Goal: Check status: Check status

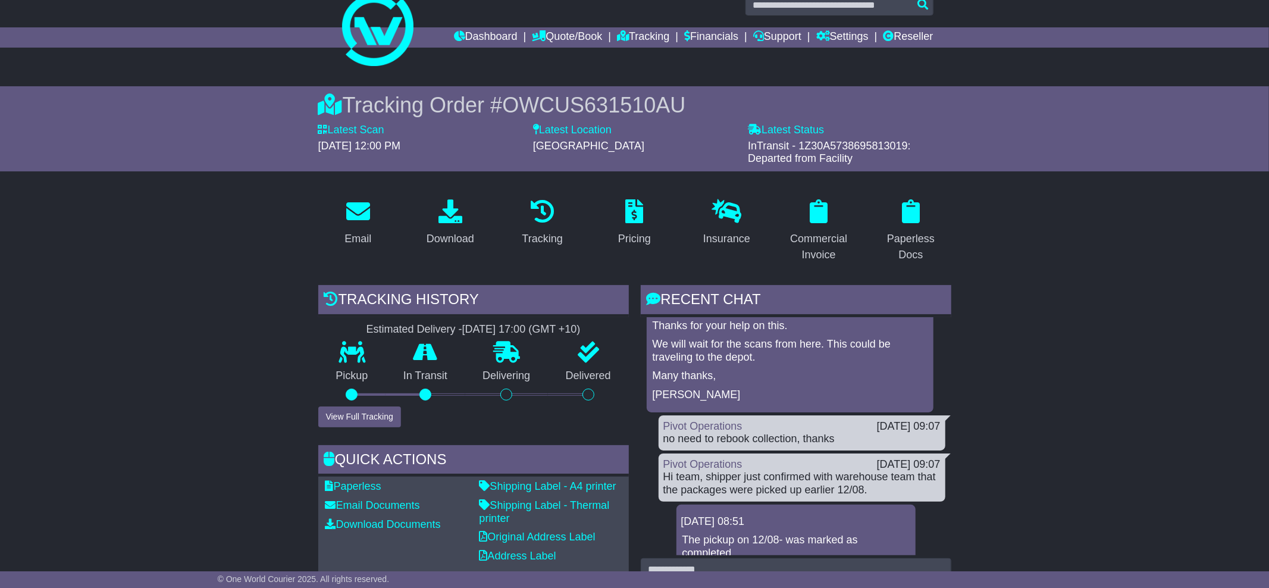
scroll to position [20, 0]
click at [637, 35] on link "Tracking" at bounding box center [643, 38] width 52 height 20
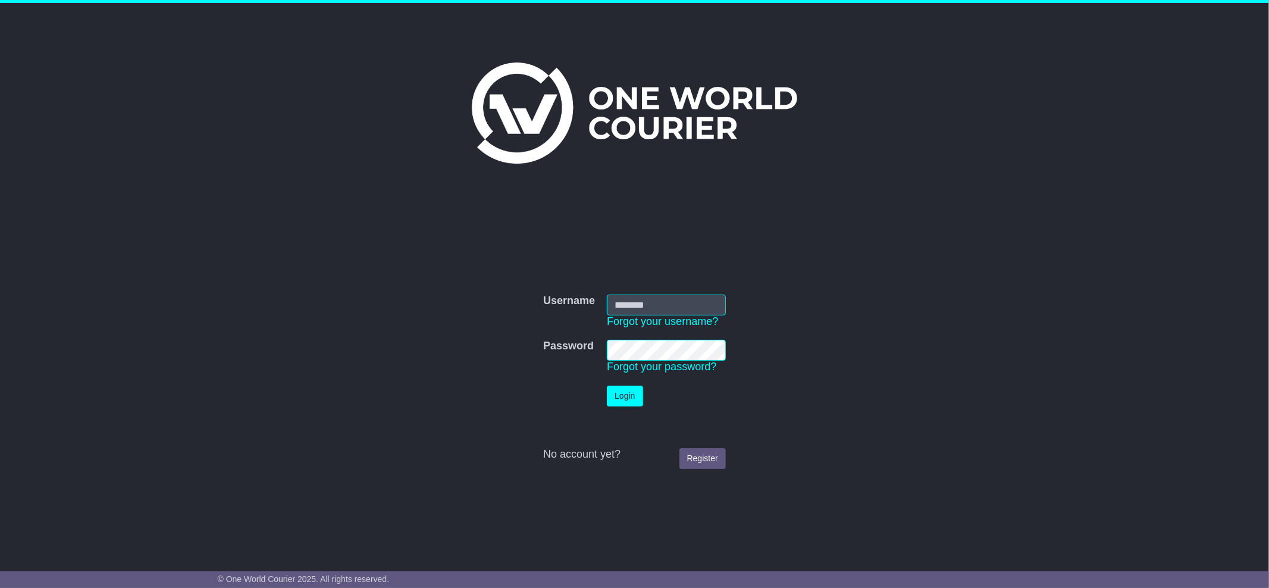
type input "**********"
click at [627, 396] on button "Login" at bounding box center [625, 396] width 36 height 21
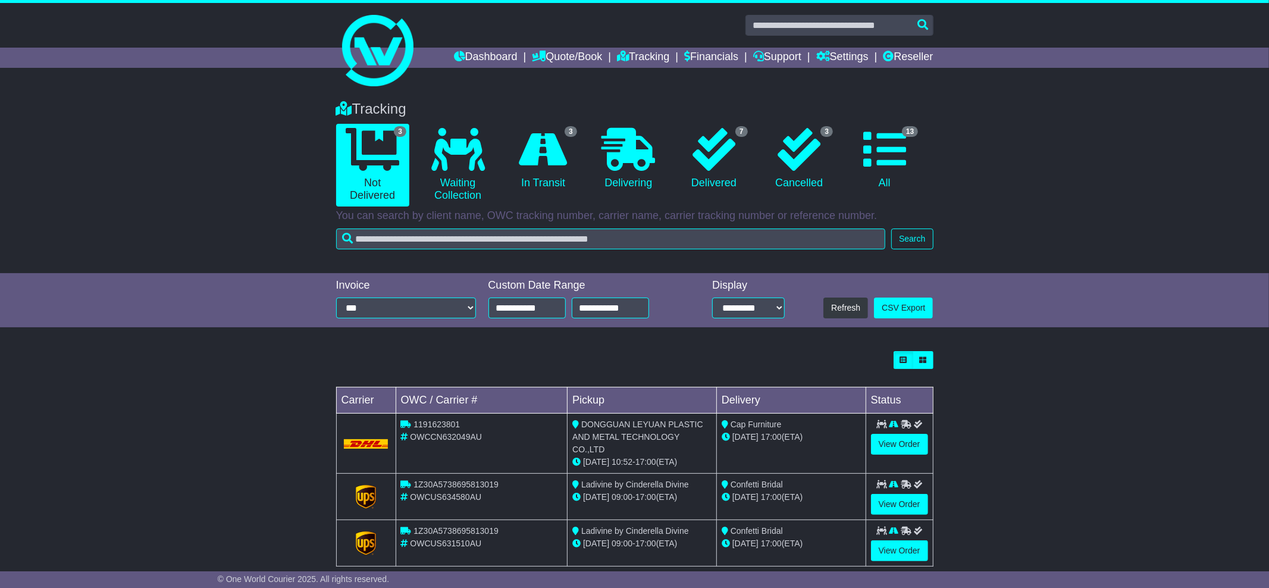
scroll to position [8, 0]
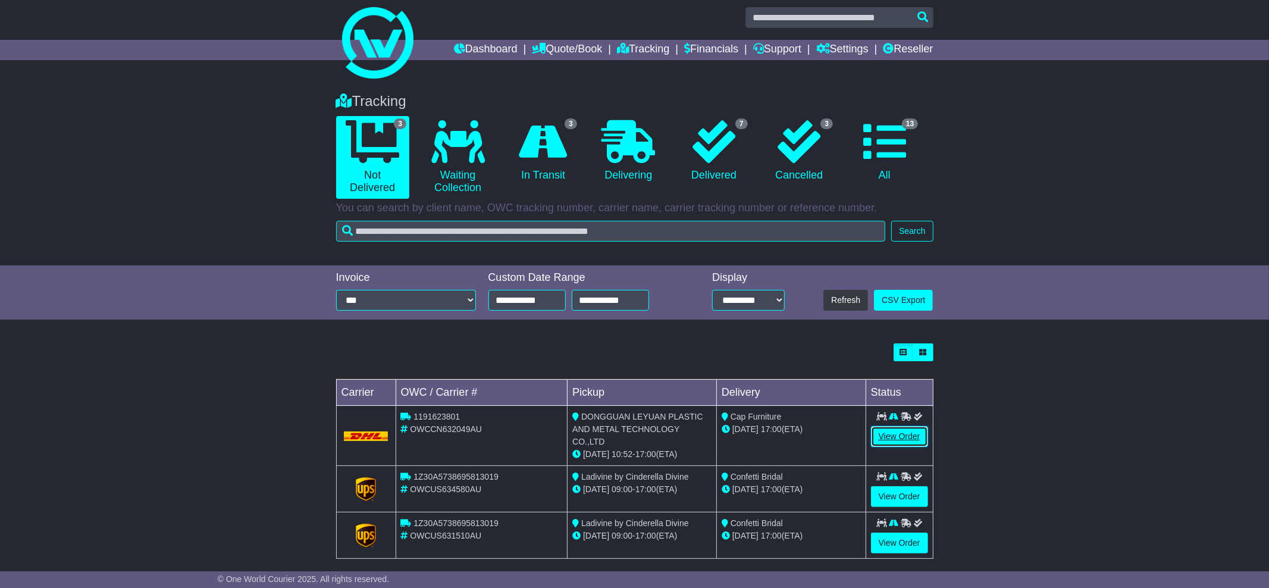
click at [894, 442] on link "View Order" at bounding box center [899, 436] width 57 height 21
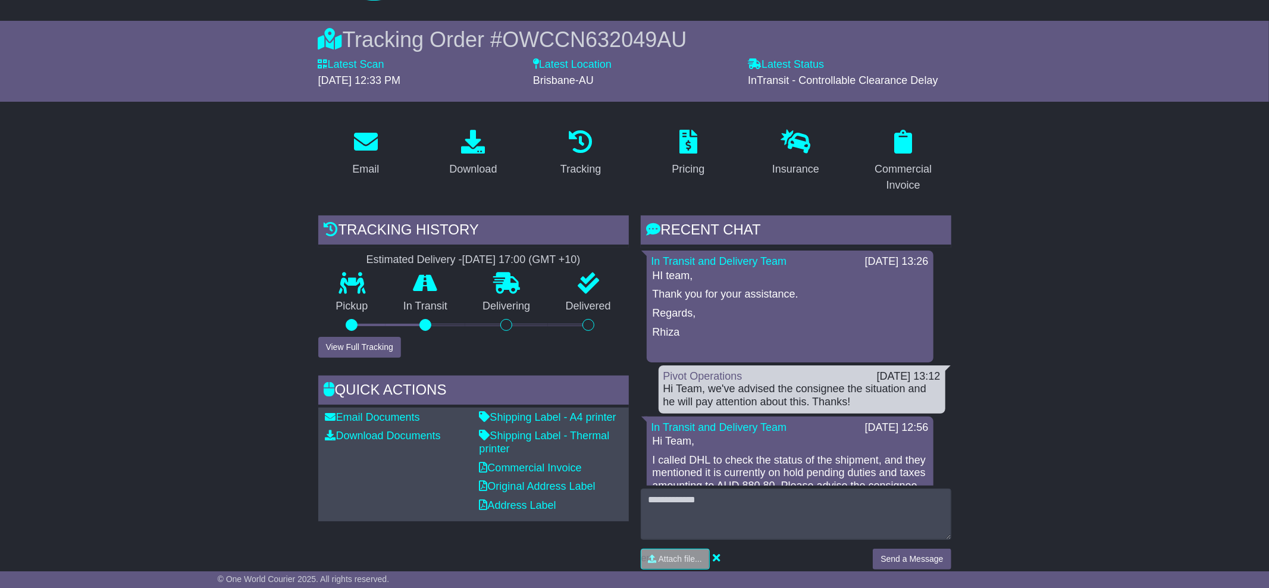
scroll to position [88, 0]
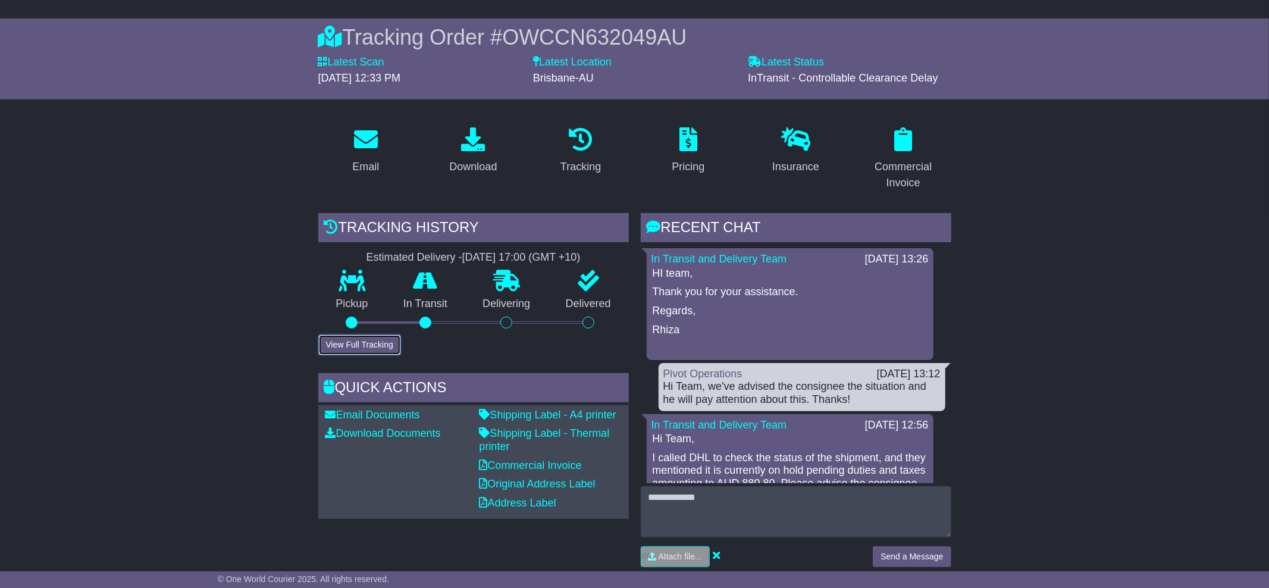
click at [367, 352] on button "View Full Tracking" at bounding box center [359, 344] width 83 height 21
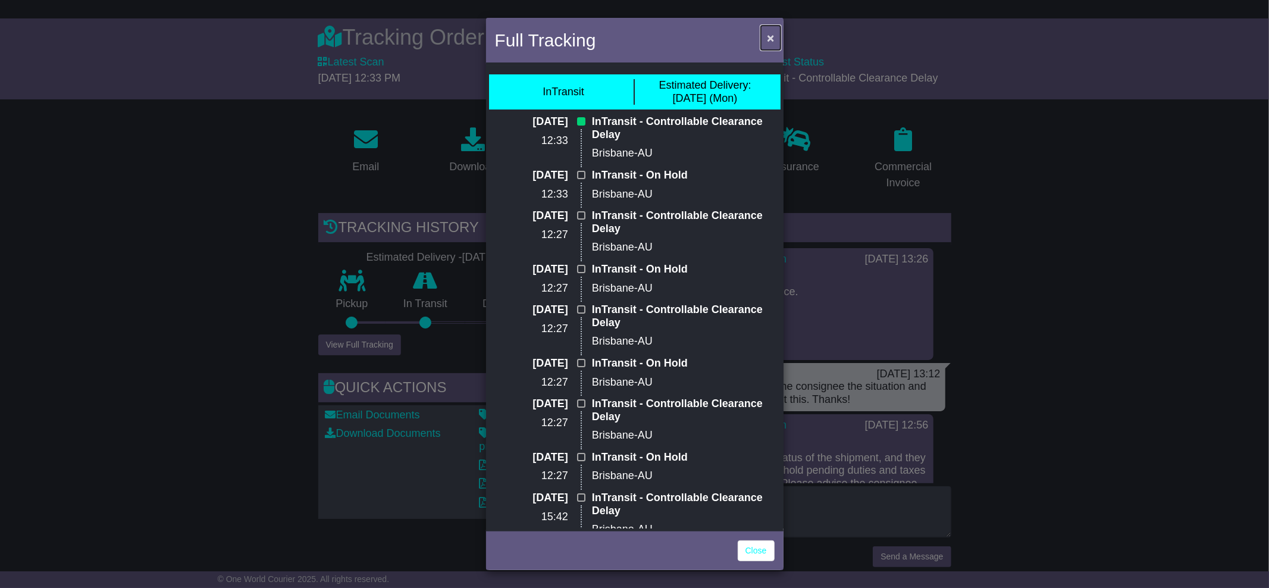
click at [771, 38] on span "×" at bounding box center [770, 38] width 7 height 14
